Goal: Information Seeking & Learning: Check status

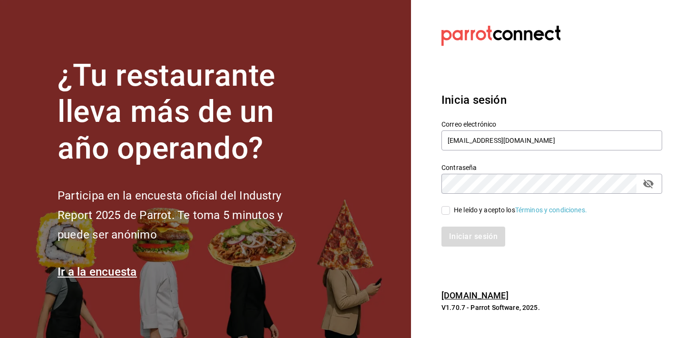
type input "[EMAIL_ADDRESS][DOMAIN_NAME]"
click at [469, 212] on div "He leído y acepto los Términos y condiciones." at bounding box center [520, 210] width 133 height 10
click at [450, 212] on input "He leído y acepto los Términos y condiciones." at bounding box center [445, 210] width 9 height 9
checkbox input "true"
click at [645, 189] on icon "passwordField" at bounding box center [648, 183] width 11 height 11
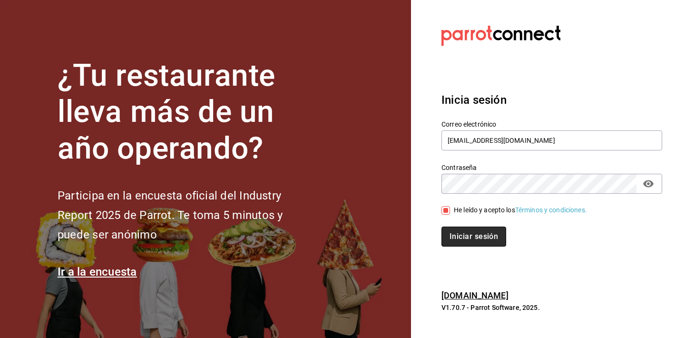
click at [486, 231] on button "Iniciar sesión" at bounding box center [473, 236] width 65 height 20
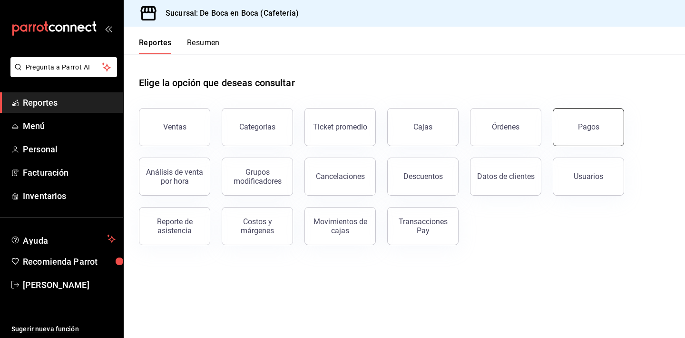
click at [598, 129] on button "Pagos" at bounding box center [588, 127] width 71 height 38
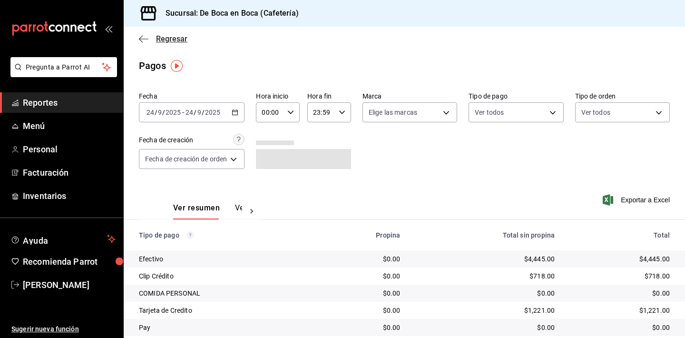
click at [176, 39] on span "Regresar" at bounding box center [171, 38] width 31 height 9
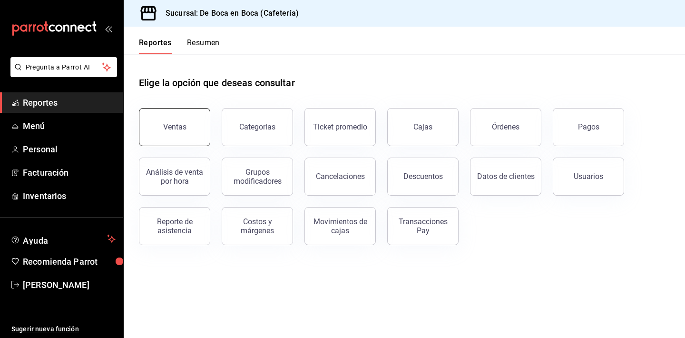
click at [185, 118] on button "Ventas" at bounding box center [174, 127] width 71 height 38
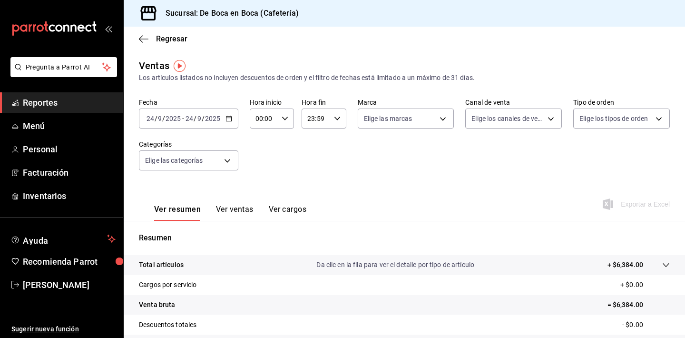
click at [233, 120] on div "[DATE] [DATE] - [DATE] [DATE]" at bounding box center [188, 118] width 99 height 20
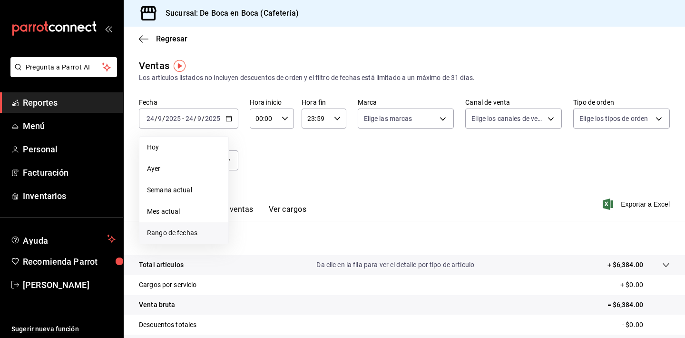
click at [198, 226] on li "Rango de fechas" at bounding box center [183, 232] width 89 height 21
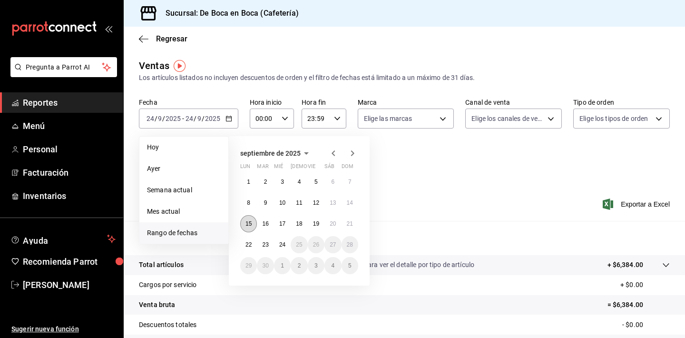
click at [249, 220] on abbr "15" at bounding box center [248, 223] width 6 height 7
click at [336, 220] on abbr "20" at bounding box center [333, 223] width 6 height 7
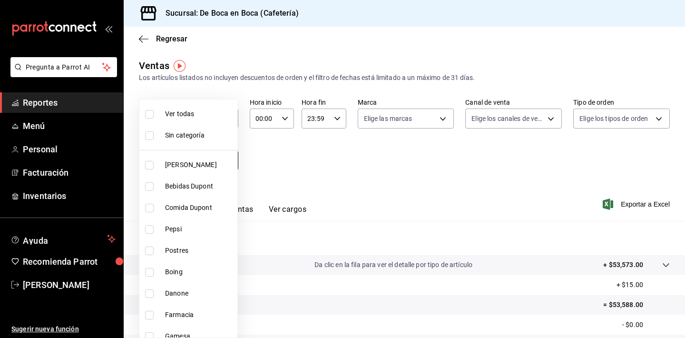
click at [229, 163] on body "Pregunta a Parrot AI Reportes Menú Personal Facturación Inventarios Ayuda Recom…" at bounding box center [342, 169] width 685 height 338
click at [168, 118] on span "Ver todas" at bounding box center [199, 114] width 69 height 10
type input "96b92fd8-ecd9-4917-ae34-a503a6ec1cb7,f4369217-5354-4a5e-b4ff-cedfdf5bd663,09da8…"
checkbox input "true"
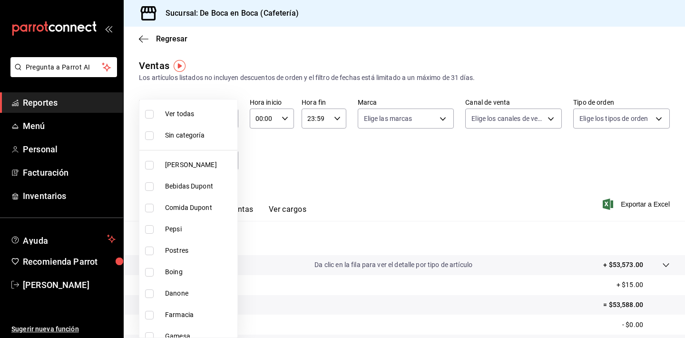
checkbox input "true"
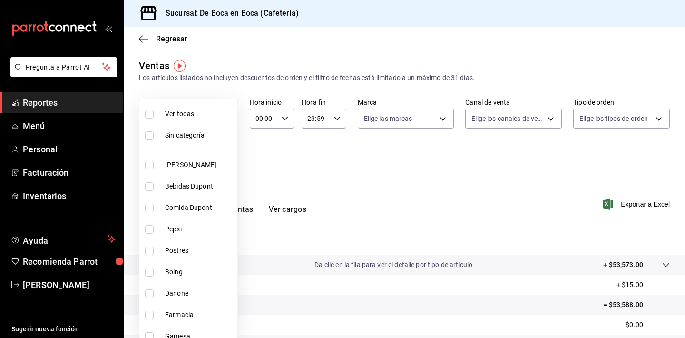
checkbox input "true"
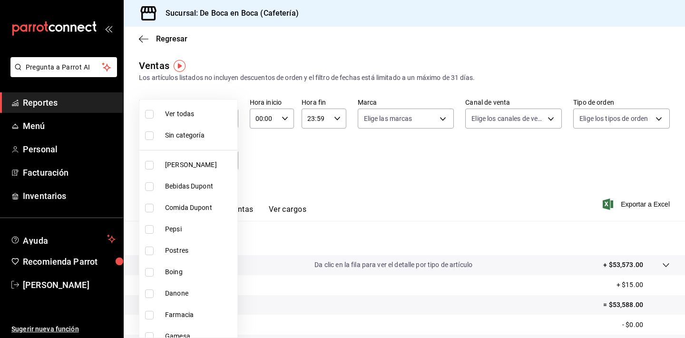
checkbox input "true"
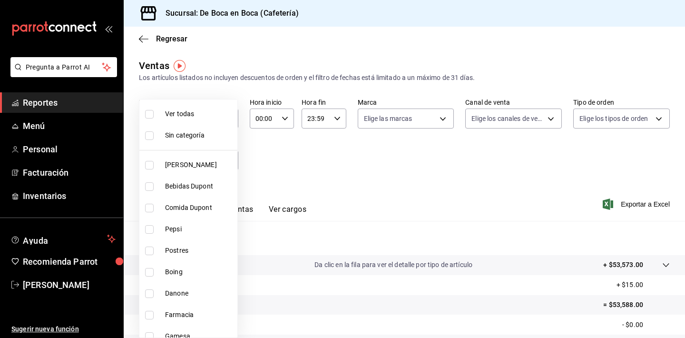
checkbox input "true"
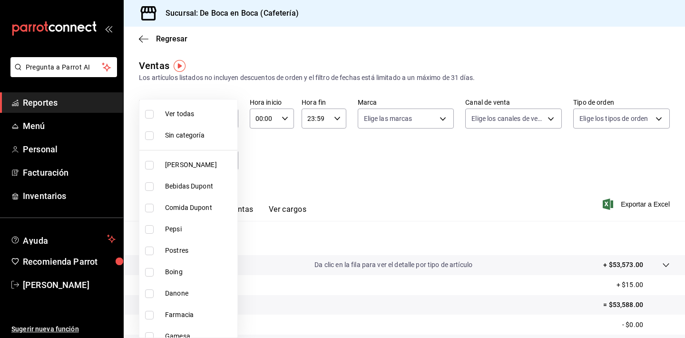
checkbox input "true"
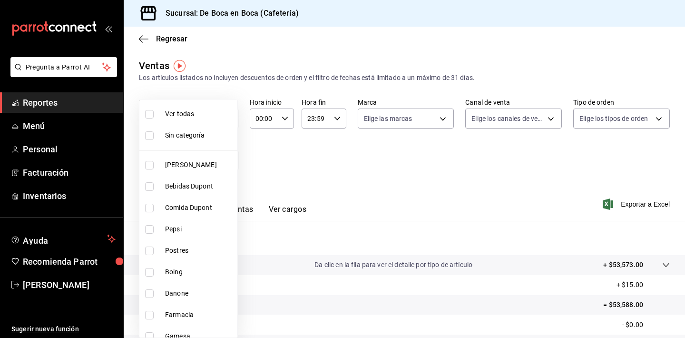
checkbox input "true"
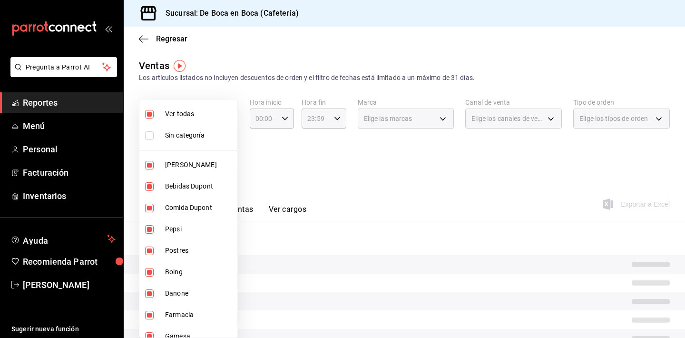
click at [168, 140] on span "Sin categoría" at bounding box center [199, 135] width 69 height 10
checkbox input "true"
click at [284, 153] on div at bounding box center [342, 169] width 685 height 338
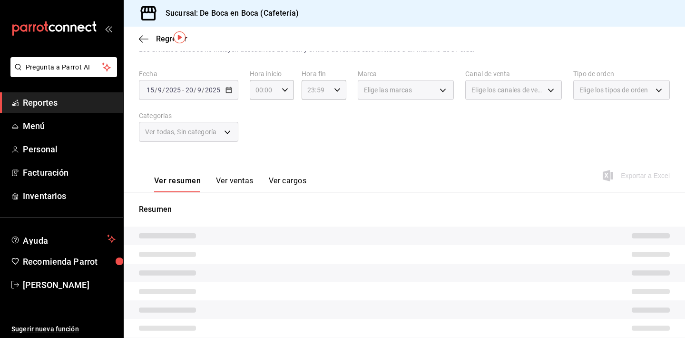
click at [236, 183] on button "Ver ventas" at bounding box center [235, 184] width 38 height 16
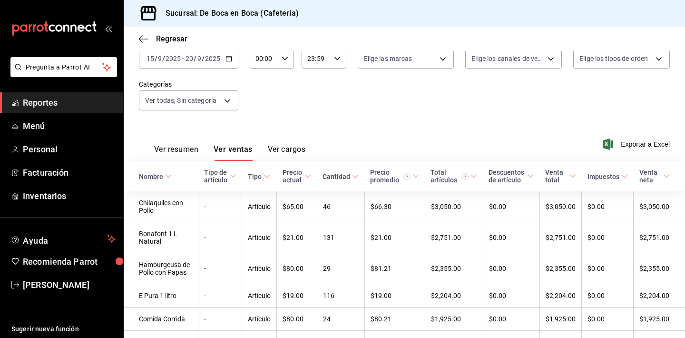
scroll to position [66, 0]
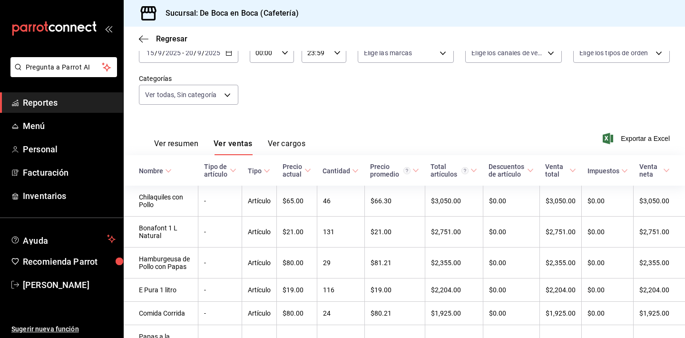
click at [173, 170] on th "Nombre" at bounding box center [161, 170] width 75 height 30
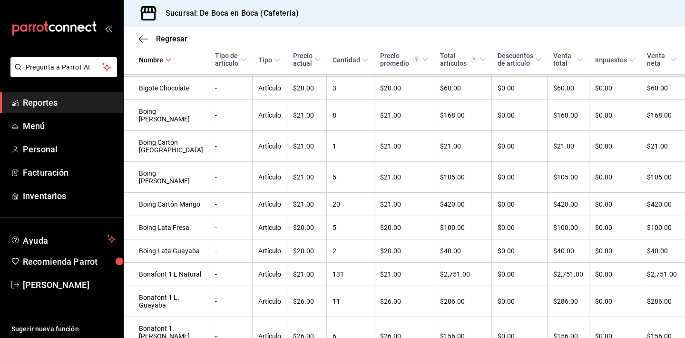
scroll to position [607, 0]
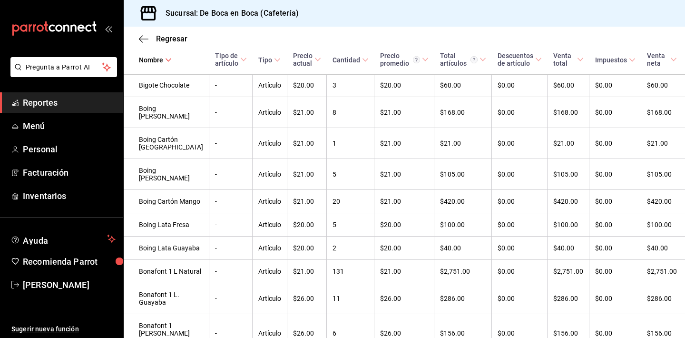
click at [167, 62] on icon at bounding box center [168, 60] width 7 height 7
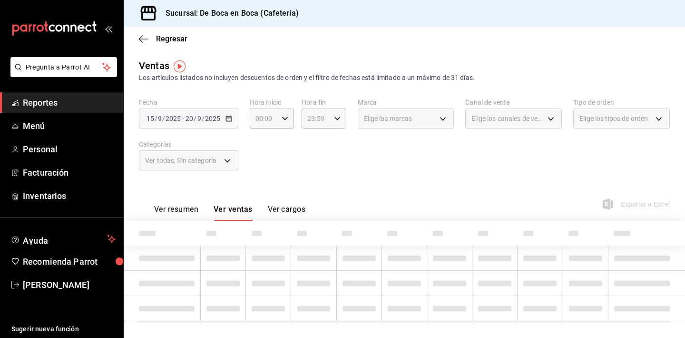
scroll to position [0, 0]
click at [234, 157] on div "Ver todas, Sin categoría" at bounding box center [188, 160] width 99 height 20
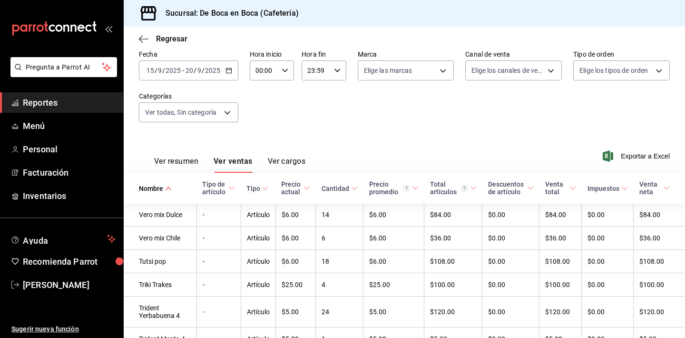
scroll to position [47, 0]
click at [225, 114] on body "Pregunta a Parrot AI Reportes Menú Personal Facturación Inventarios Ayuda Recom…" at bounding box center [342, 169] width 685 height 338
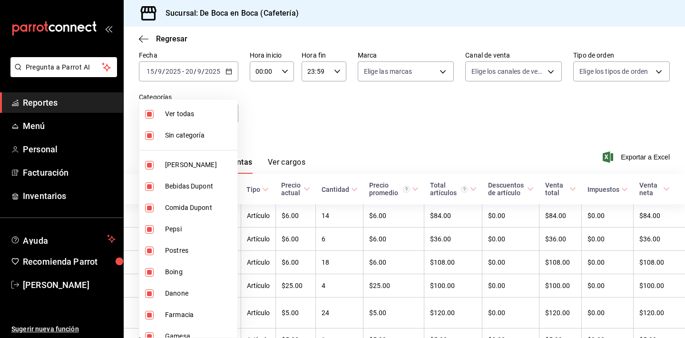
scroll to position [0, 0]
click at [175, 118] on span "Ver todas" at bounding box center [199, 114] width 69 height 10
checkbox input "false"
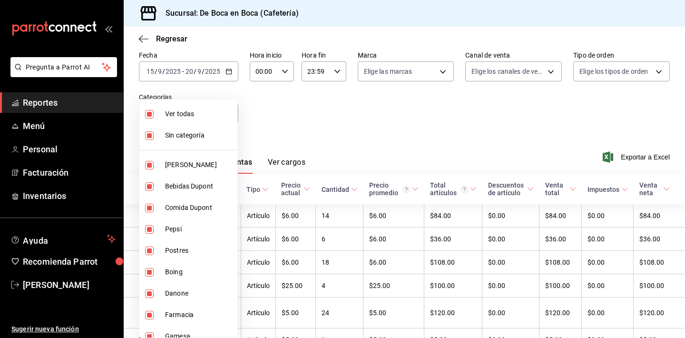
checkbox input "false"
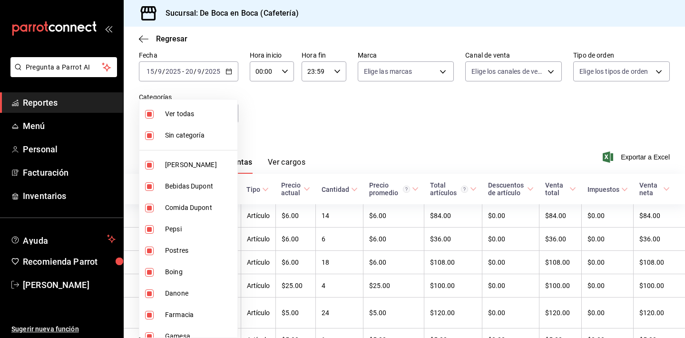
checkbox input "false"
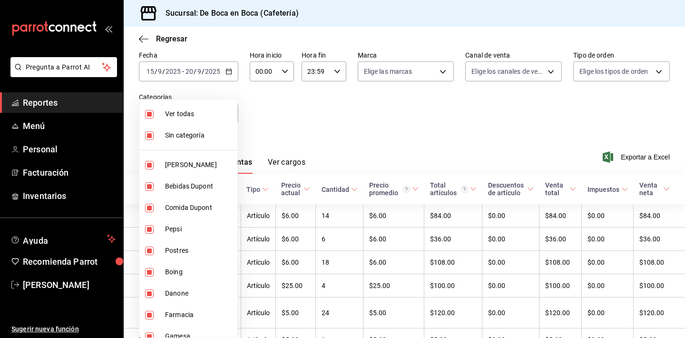
checkbox input "false"
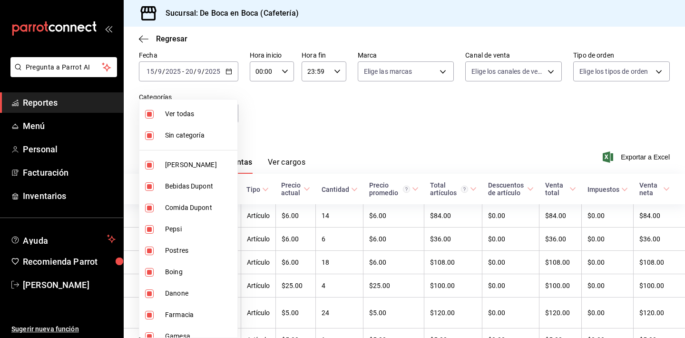
checkbox input "false"
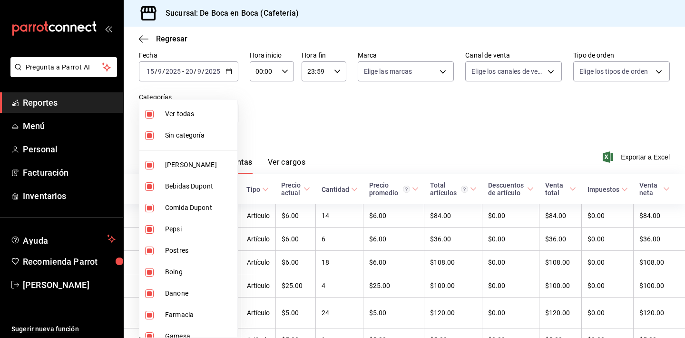
checkbox input "false"
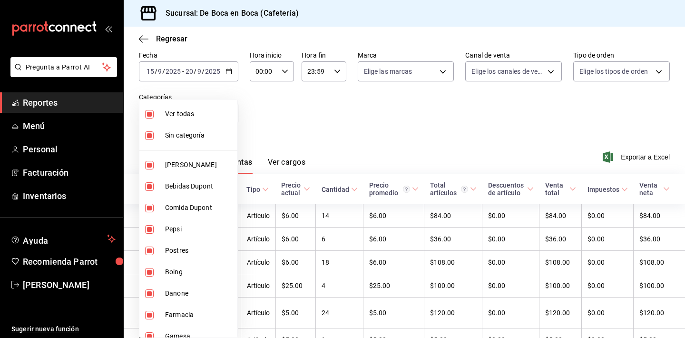
checkbox input "false"
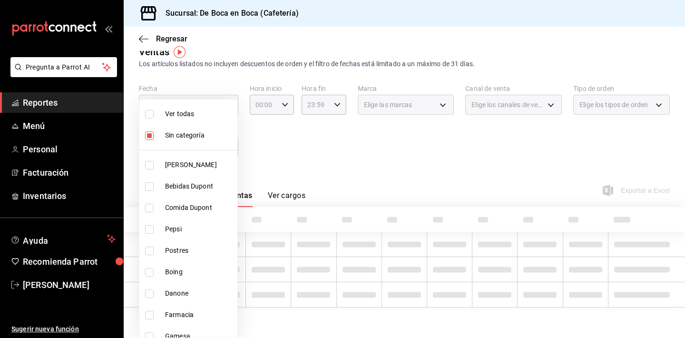
click at [175, 140] on span "Sin categoría" at bounding box center [199, 135] width 69 height 10
checkbox input "false"
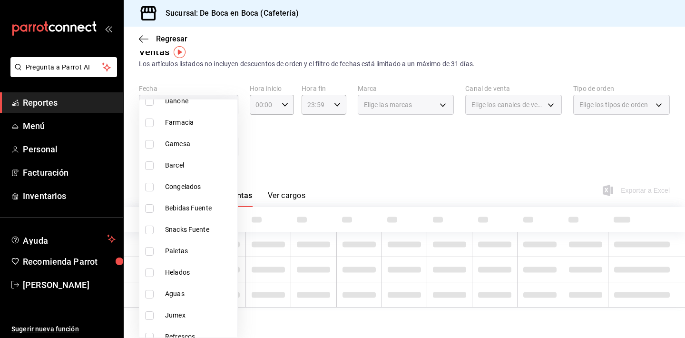
scroll to position [221, 0]
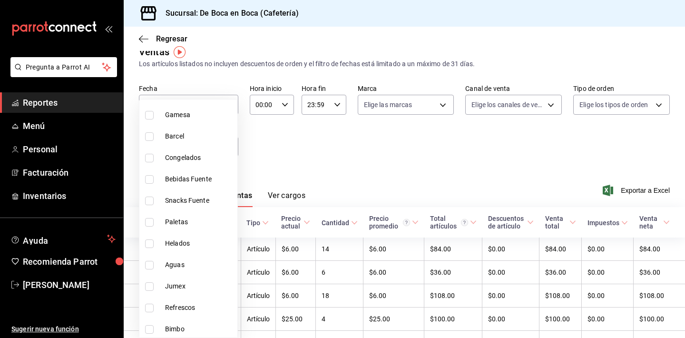
click at [199, 284] on span "Jumex" at bounding box center [199, 286] width 69 height 10
type input "f385e83a-2fd5-45cd-911f-96d8d7e5cb31"
checkbox input "true"
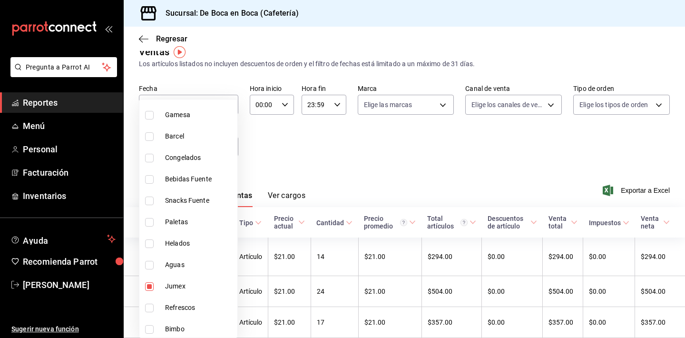
click at [342, 185] on div at bounding box center [342, 169] width 685 height 338
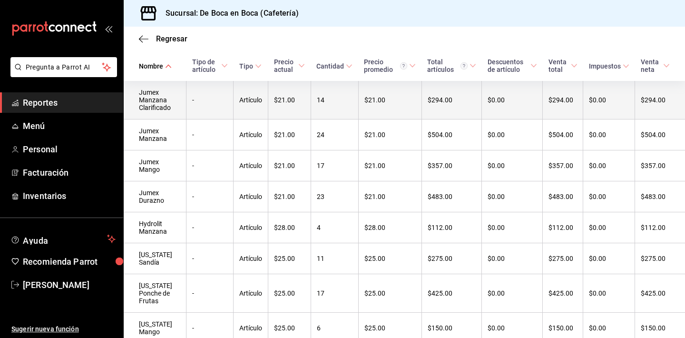
scroll to position [171, 0]
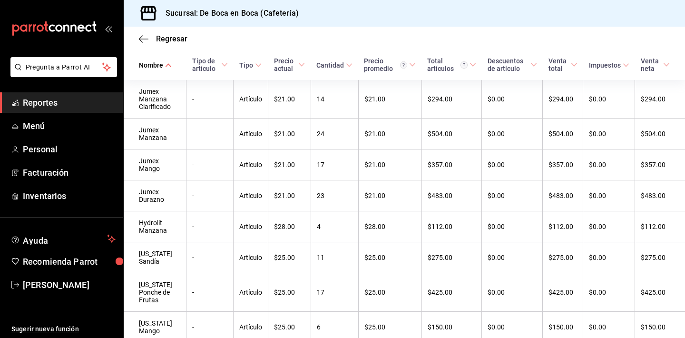
click at [353, 64] on span "Cantidad" at bounding box center [334, 65] width 36 height 8
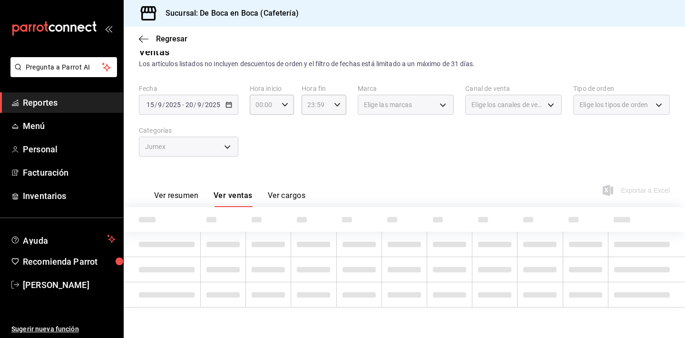
scroll to position [14, 0]
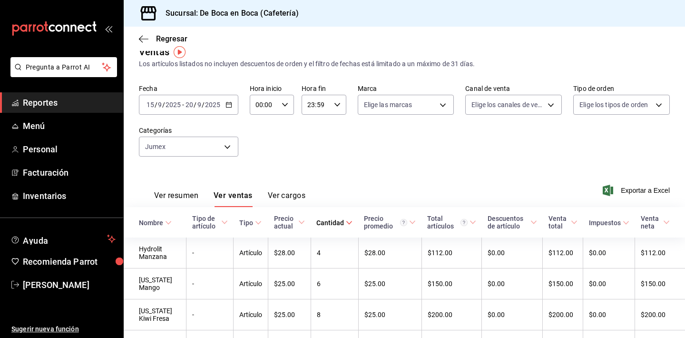
click at [344, 222] on div "Cantidad" at bounding box center [330, 223] width 28 height 8
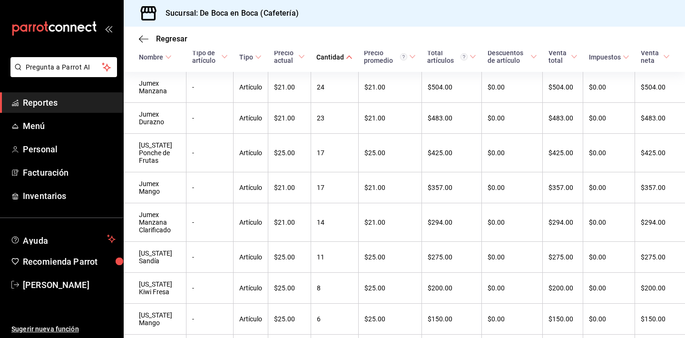
scroll to position [180, 0]
